Goal: Obtain resource: Obtain resource

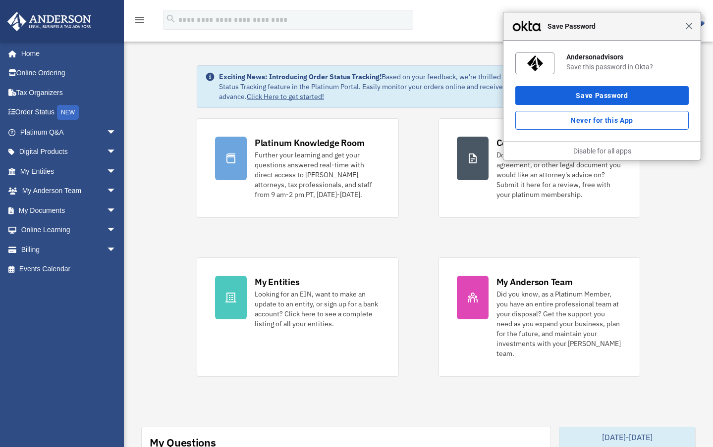
click at [691, 29] on span "Close" at bounding box center [688, 25] width 7 height 7
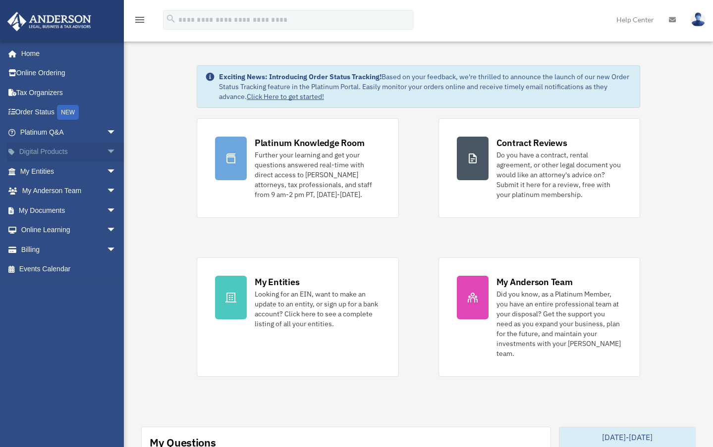
click at [106, 150] on span "arrow_drop_down" at bounding box center [116, 152] width 20 height 20
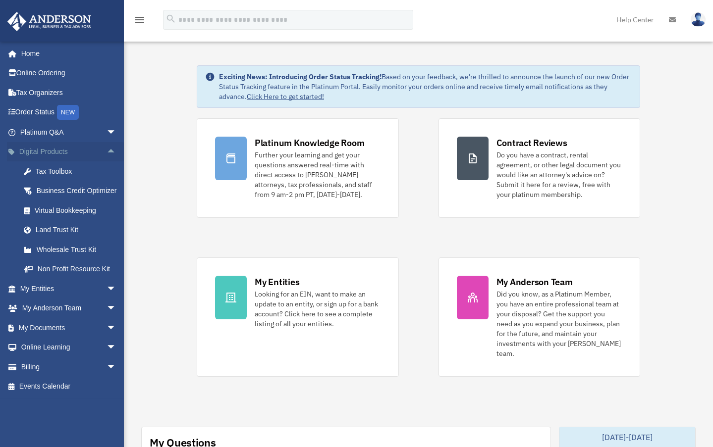
click at [106, 149] on span "arrow_drop_up" at bounding box center [116, 152] width 20 height 20
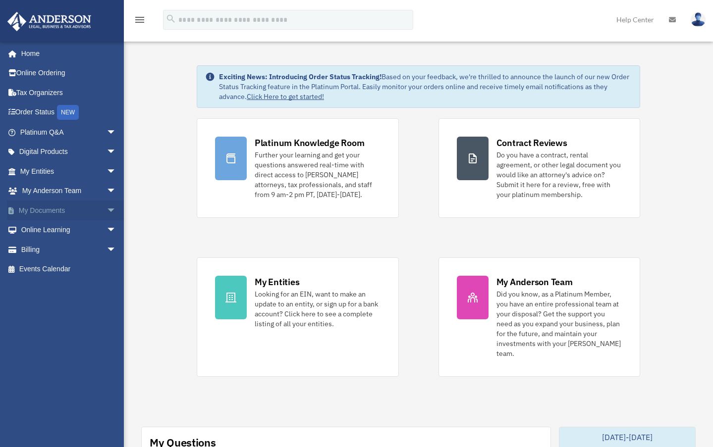
click at [106, 209] on span "arrow_drop_down" at bounding box center [116, 211] width 20 height 20
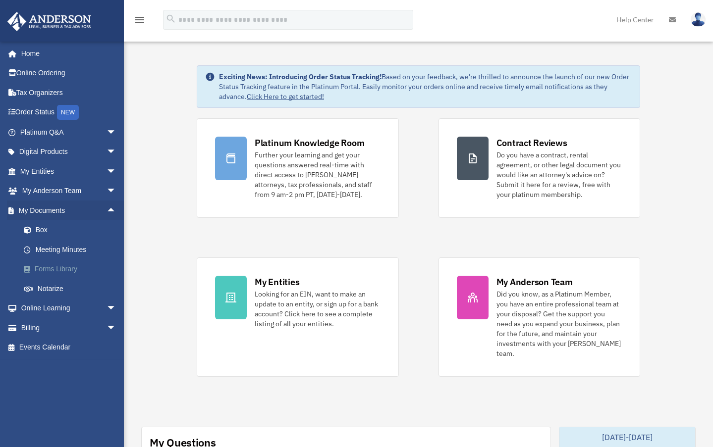
click at [68, 267] on link "Forms Library" at bounding box center [72, 270] width 117 height 20
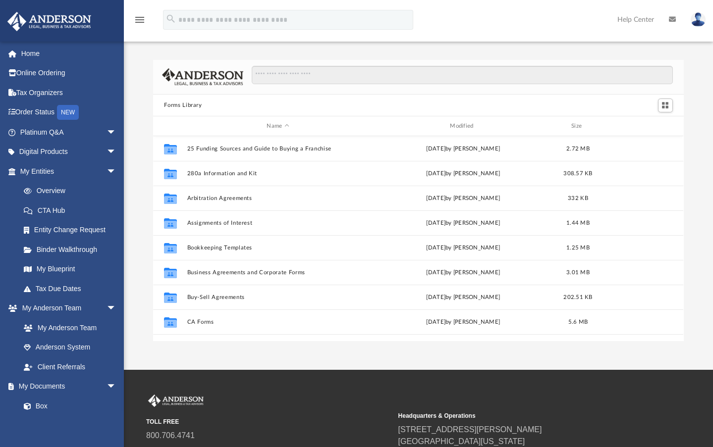
scroll to position [218, 522]
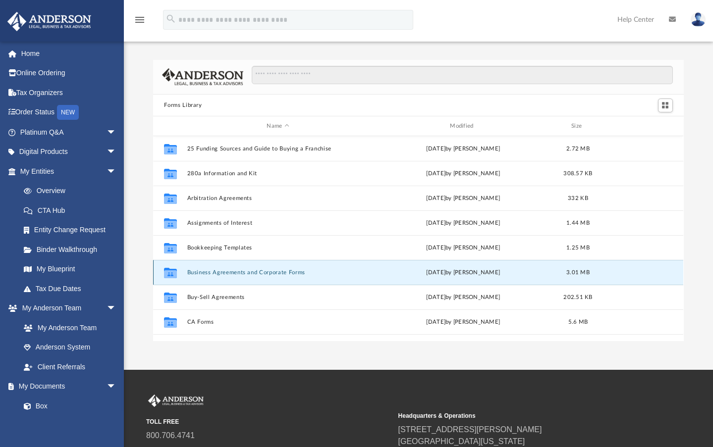
click at [225, 272] on button "Business Agreements and Corporate Forms" at bounding box center [277, 272] width 181 height 6
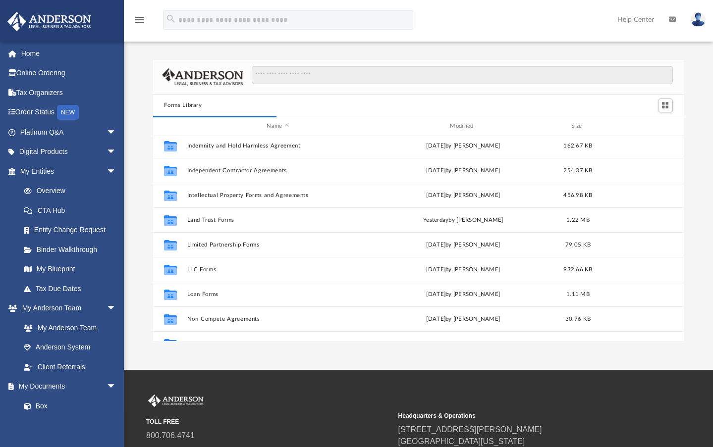
scroll to position [187, 522]
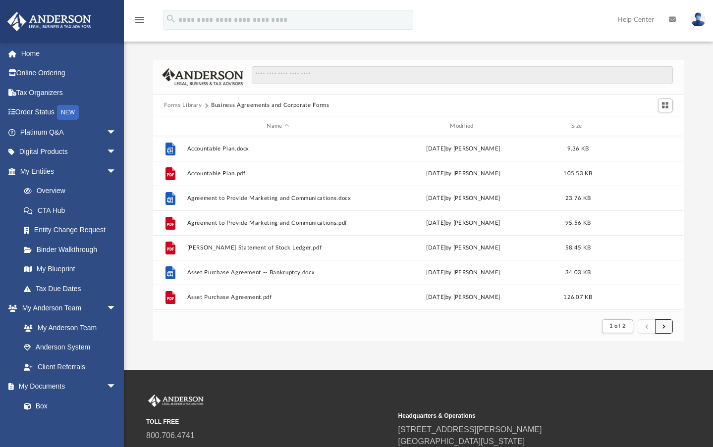
click at [664, 326] on span "submit" at bounding box center [663, 325] width 3 height 5
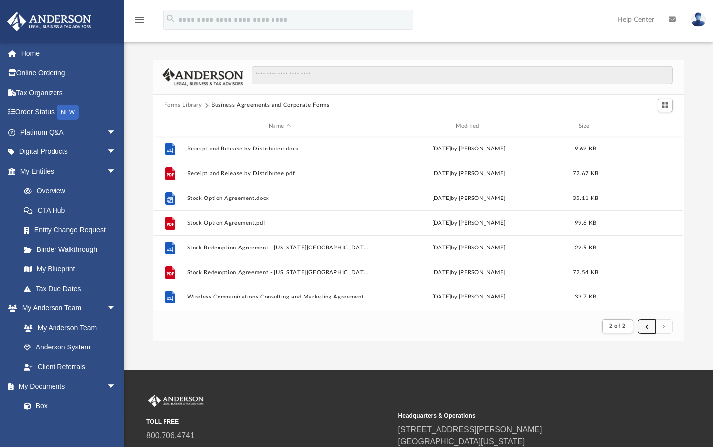
click at [647, 325] on span "submit" at bounding box center [646, 325] width 3 height 5
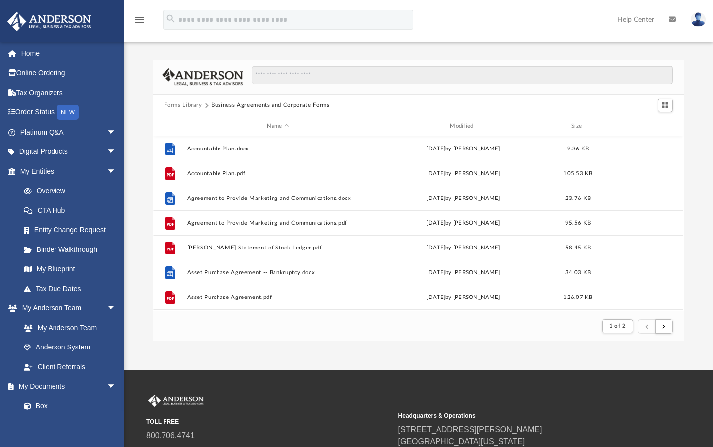
click at [647, 324] on span "submit" at bounding box center [646, 325] width 3 height 5
click at [185, 105] on button "Forms Library" at bounding box center [183, 105] width 38 height 9
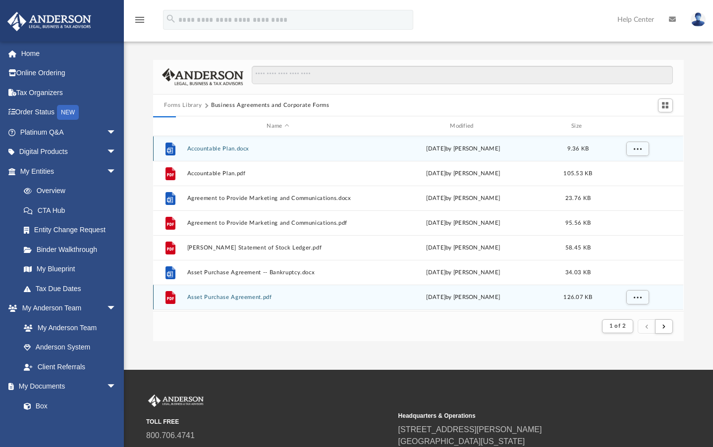
scroll to position [218, 522]
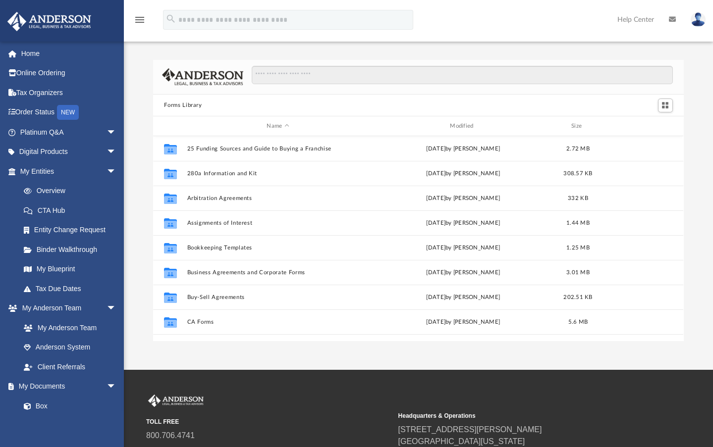
click at [190, 104] on button "Forms Library" at bounding box center [183, 105] width 38 height 9
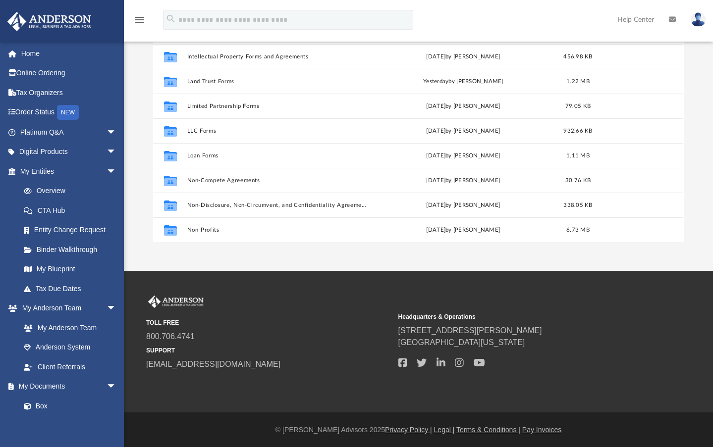
scroll to position [340, 0]
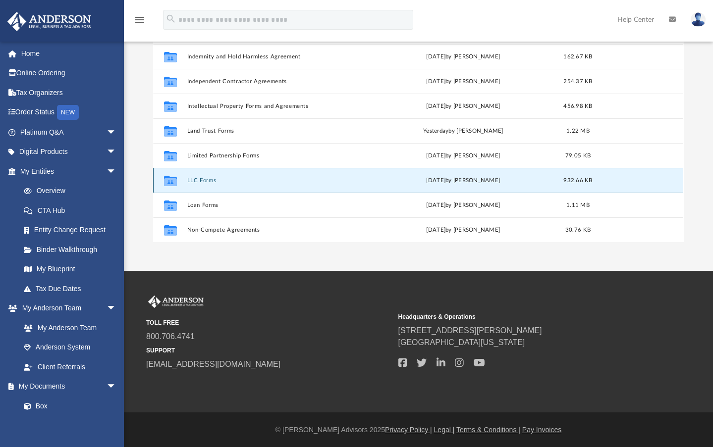
click at [204, 179] on button "LLC Forms" at bounding box center [277, 180] width 181 height 6
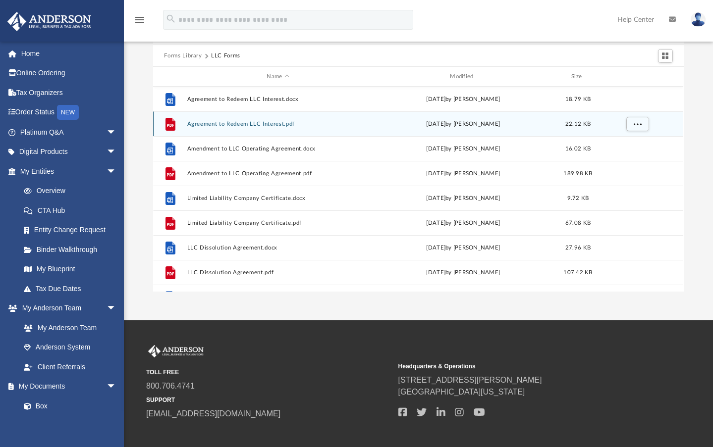
scroll to position [0, 0]
